Goal: Find specific page/section: Find specific page/section

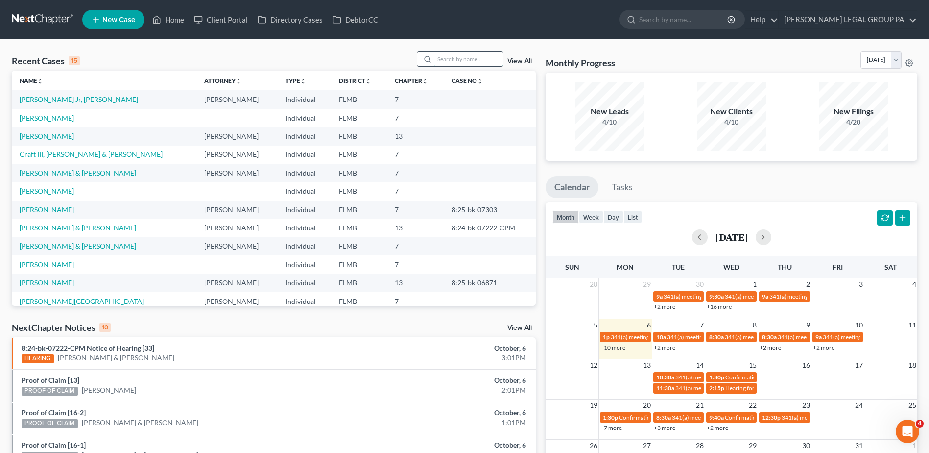
click at [452, 53] on input "search" at bounding box center [468, 59] width 69 height 14
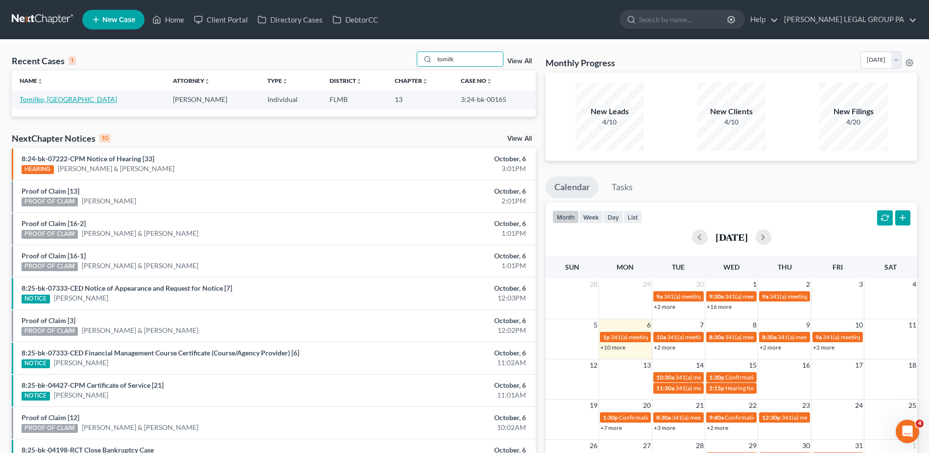
type input "tomilk"
click at [42, 96] on link "Tomilko, Taisiya" at bounding box center [68, 99] width 97 height 8
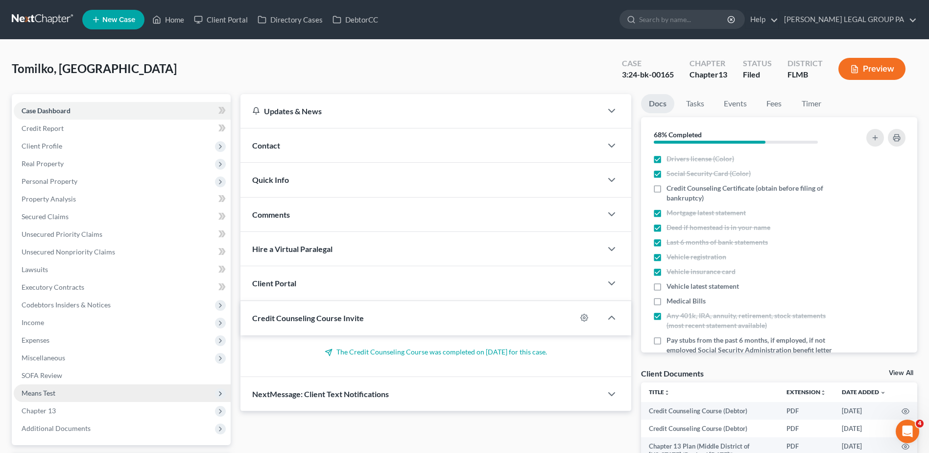
scroll to position [90, 0]
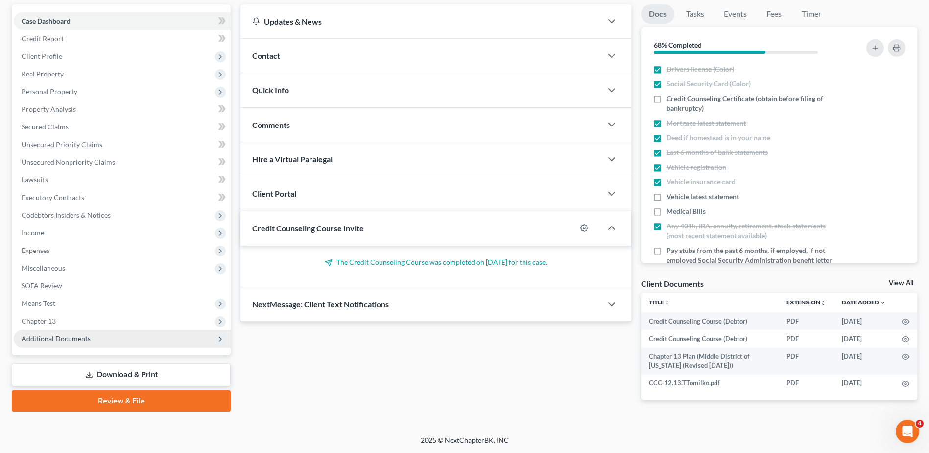
click at [96, 338] on span "Additional Documents" at bounding box center [122, 339] width 217 height 18
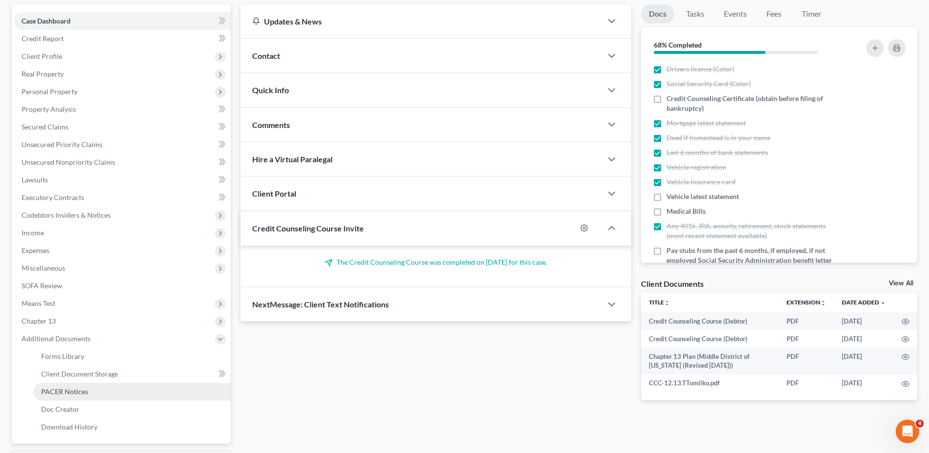
click at [83, 396] on link "PACER Notices" at bounding box center [131, 392] width 197 height 18
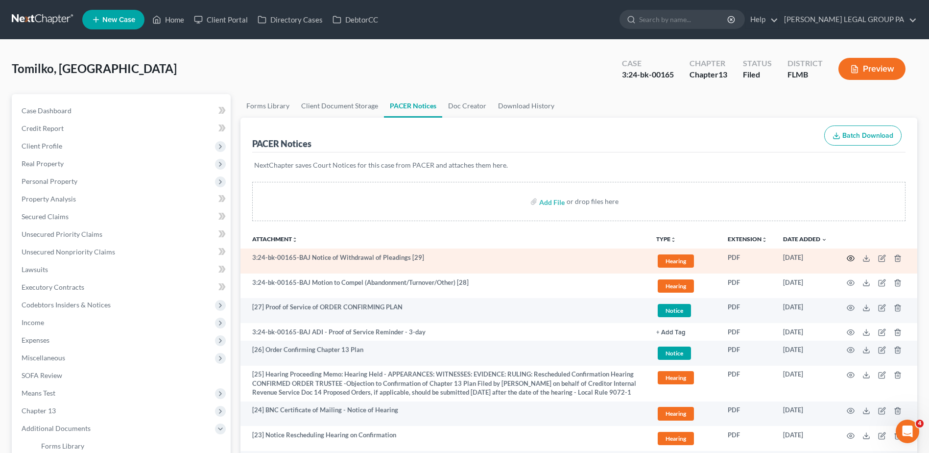
click at [851, 257] on icon "button" at bounding box center [851, 258] width 8 height 8
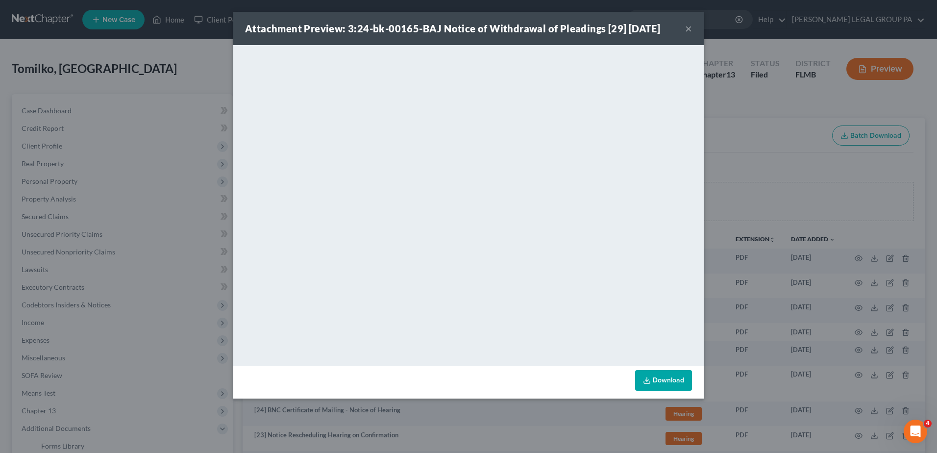
click at [184, 70] on div "Attachment Preview: 3:24-bk-00165-BAJ Notice of Withdrawal of Pleadings [29] 10…" at bounding box center [468, 226] width 937 height 453
